Goal: Task Accomplishment & Management: Use online tool/utility

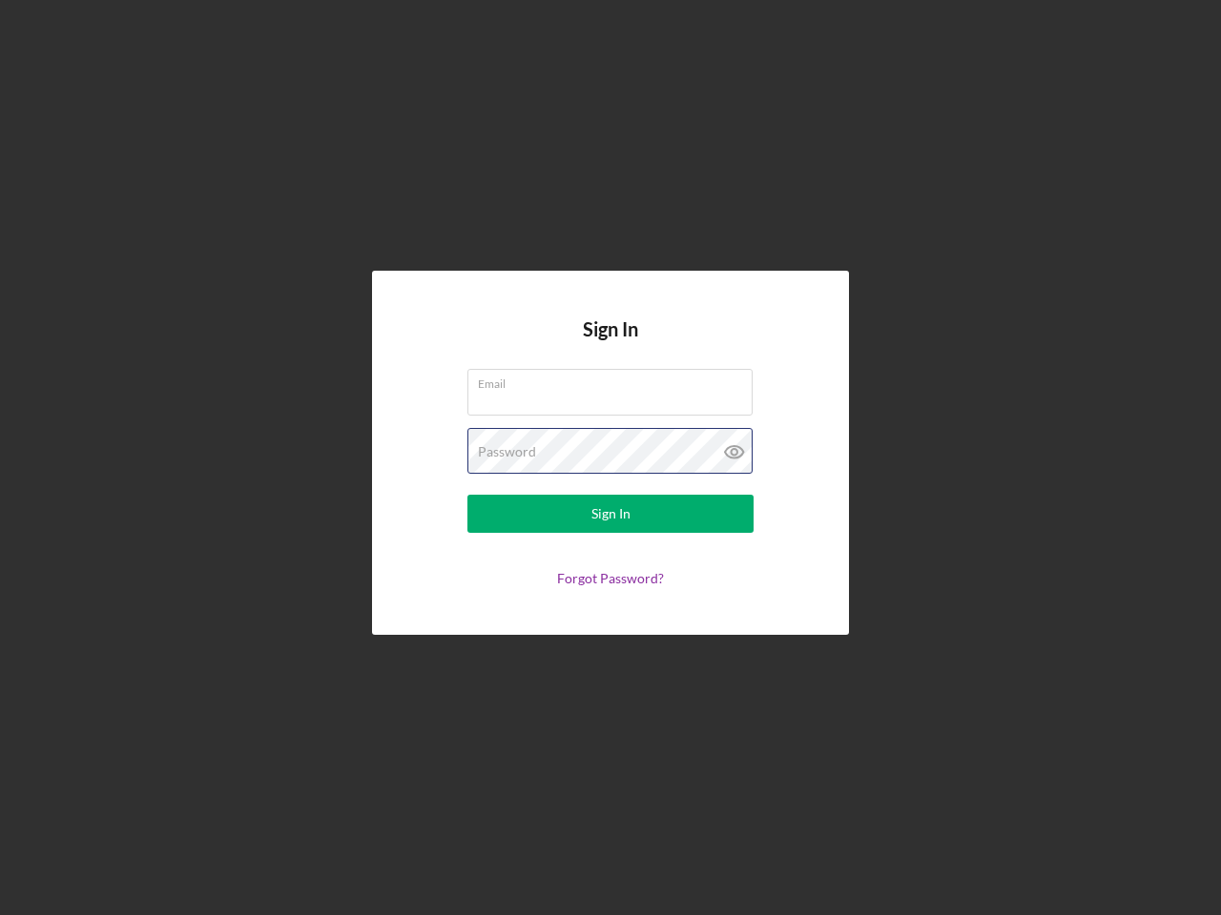
click at [610, 458] on div "Password" at bounding box center [610, 452] width 286 height 48
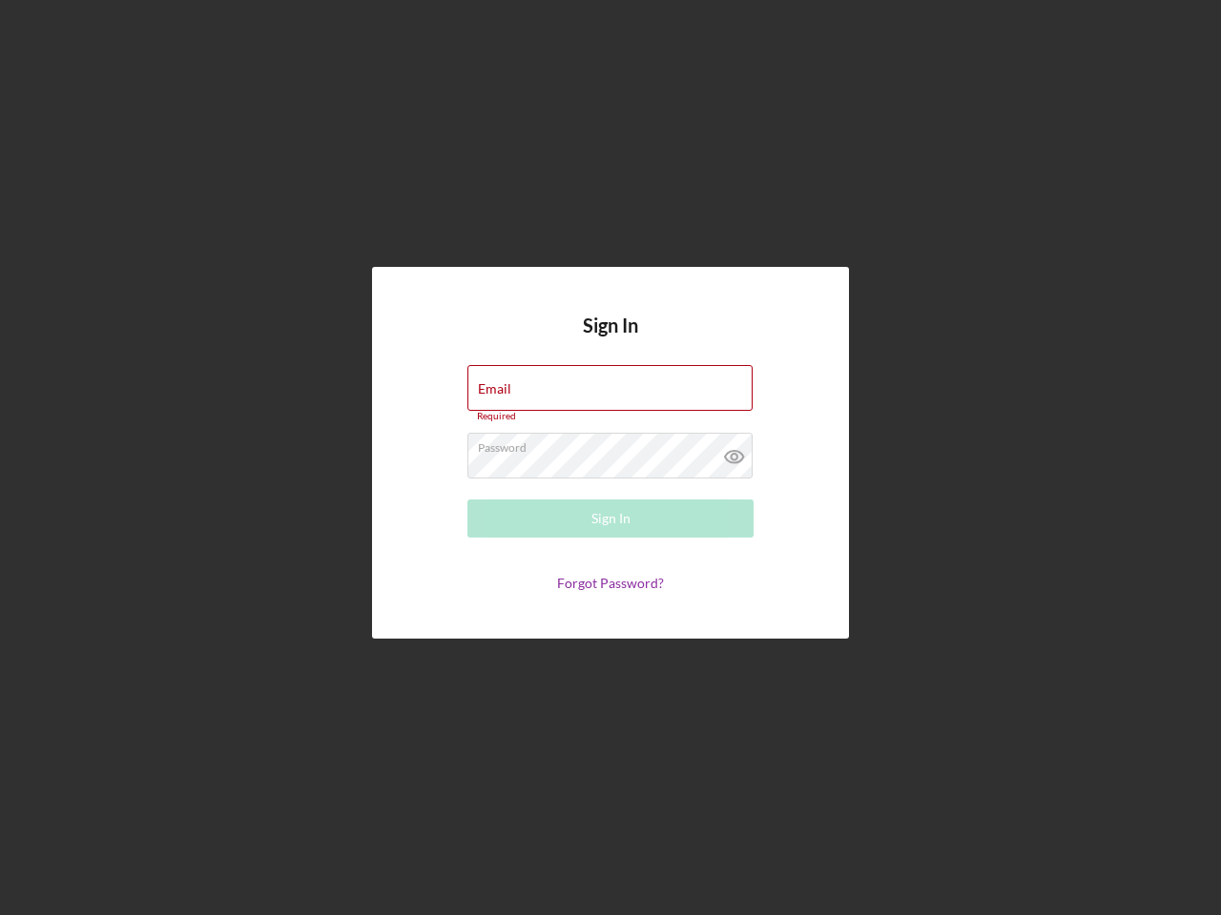
click at [734, 452] on icon at bounding box center [734, 457] width 48 height 48
